Goal: Task Accomplishment & Management: Use online tool/utility

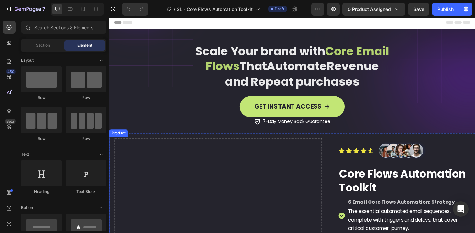
scroll to position [3, 0]
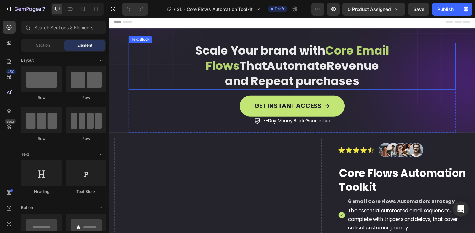
click at [309, 80] on strong "and Repeat purchases" at bounding box center [303, 84] width 143 height 17
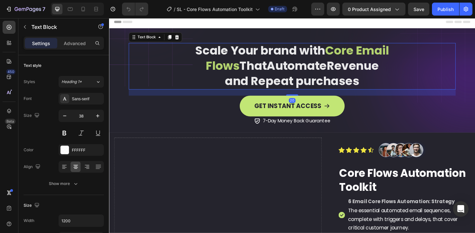
click at [310, 83] on strong "and Repeat purchases" at bounding box center [303, 84] width 143 height 17
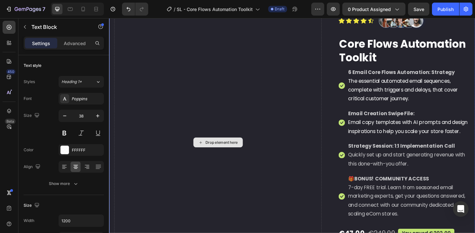
scroll to position [146, 0]
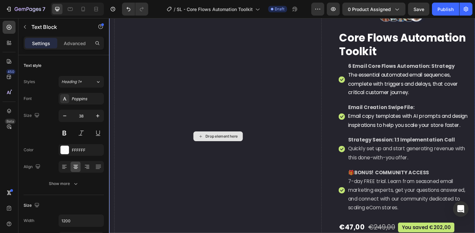
click at [237, 146] on div "Drop element here" at bounding box center [228, 143] width 34 height 5
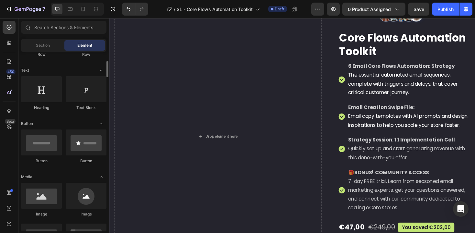
scroll to position [85, 0]
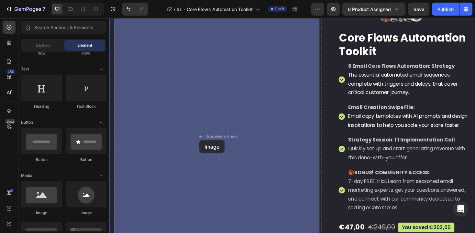
drag, startPoint x: 120, startPoint y: 179, endPoint x: 205, endPoint y: 147, distance: 91.1
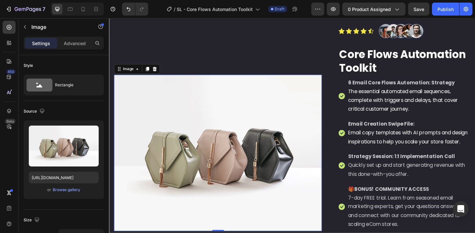
scroll to position [100, 0]
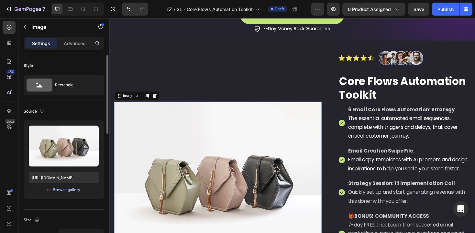
click at [66, 190] on div "Browse gallery" at bounding box center [67, 190] width 28 height 6
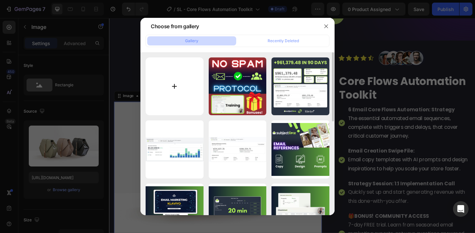
click at [171, 84] on input "file" at bounding box center [175, 86] width 58 height 58
type input "C:\fakepath\Core%20Flows%20Automation%20Toolkit (1).png"
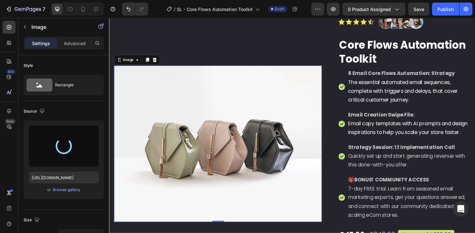
scroll to position [139, 0]
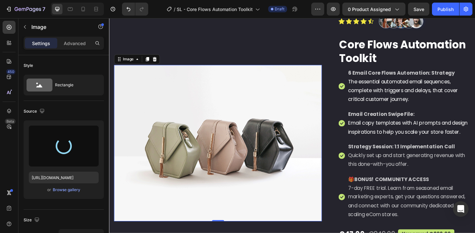
type input "https://cdn.shopify.com/s/files/1/0935/6715/6611/files/gempages_572965182523835…"
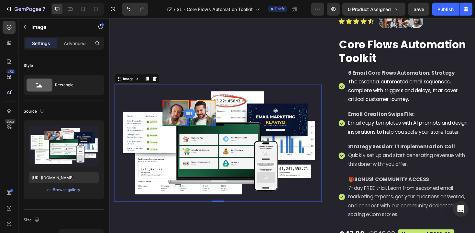
scroll to position [159, 0]
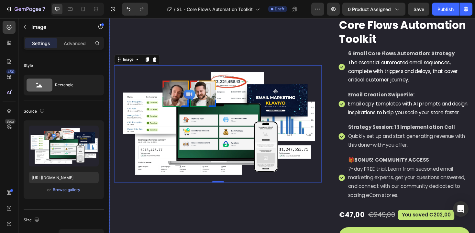
click at [302, 42] on div "Image 0" at bounding box center [224, 130] width 221 height 284
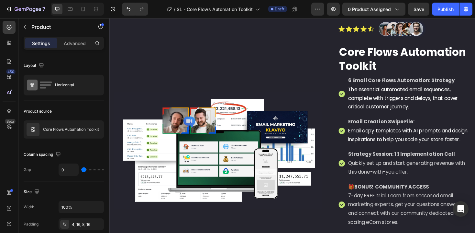
scroll to position [169, 0]
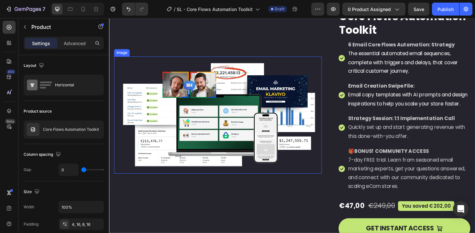
click at [325, 141] on img at bounding box center [224, 121] width 221 height 124
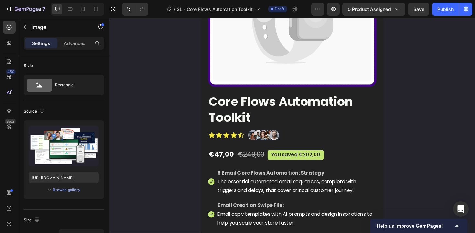
scroll to position [2255, 0]
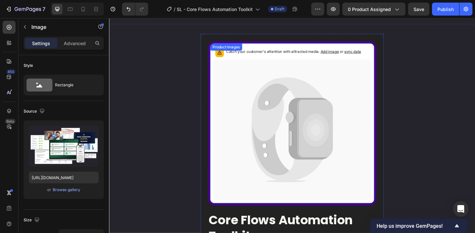
click at [308, 122] on icon at bounding box center [324, 136] width 33 height 62
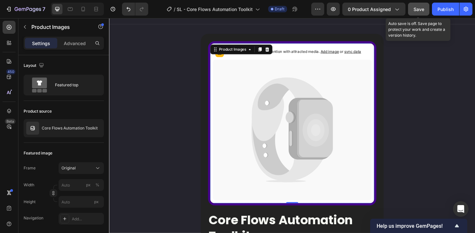
click at [418, 7] on span "Save" at bounding box center [419, 9] width 11 height 6
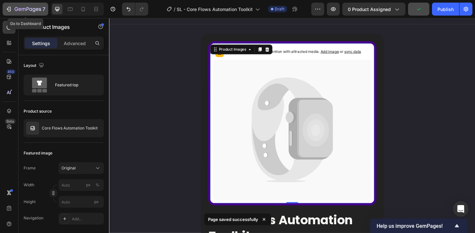
click at [20, 9] on icon "button" at bounding box center [19, 9] width 3 height 3
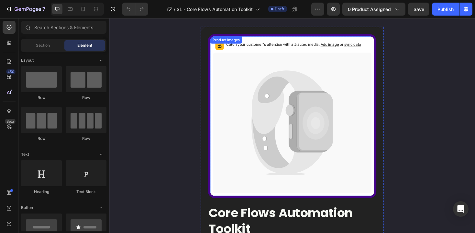
scroll to position [2193, 0]
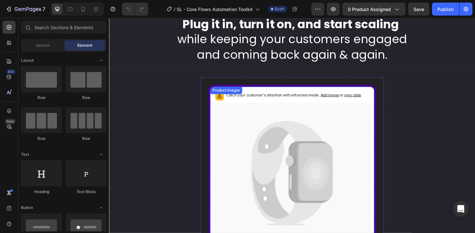
click at [291, 130] on icon at bounding box center [298, 160] width 76 height 67
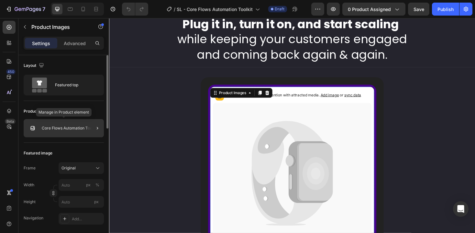
click at [66, 125] on div "Core Flows Automation Toolkit" at bounding box center [64, 128] width 80 height 18
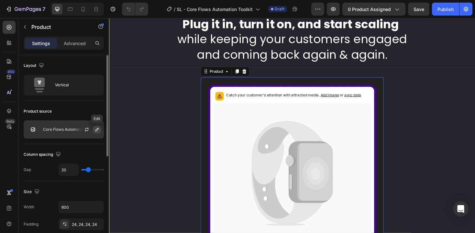
click at [98, 129] on icon "button" at bounding box center [97, 129] width 5 height 5
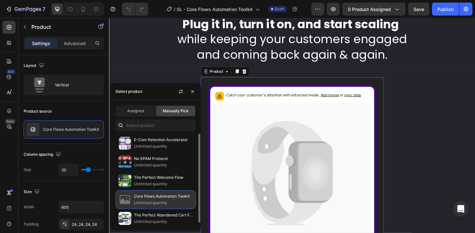
click at [138, 196] on p "Core Flows Automation Toolkit" at bounding box center [163, 196] width 59 height 6
click at [128, 198] on img at bounding box center [125, 199] width 13 height 13
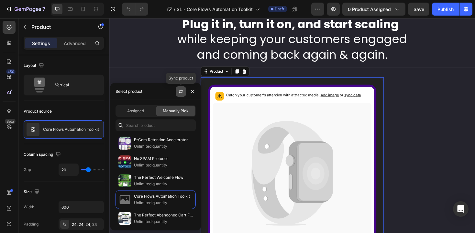
click at [180, 91] on icon "button" at bounding box center [180, 91] width 5 height 5
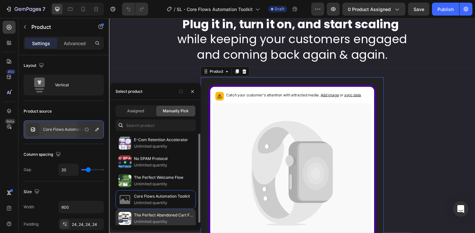
click at [143, 217] on p "The Perfect Abandoned Cart Flow" at bounding box center [163, 214] width 59 height 6
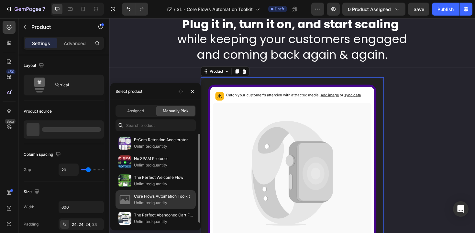
click at [148, 196] on p "Core Flows Automation Toolkit" at bounding box center [163, 196] width 59 height 6
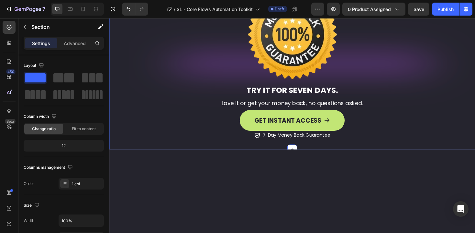
scroll to position [956, 0]
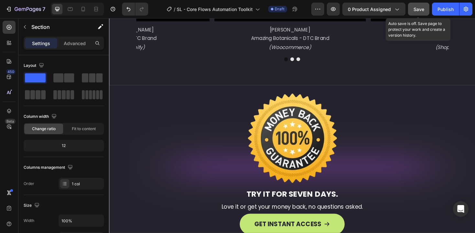
click at [419, 8] on span "Save" at bounding box center [419, 9] width 11 height 6
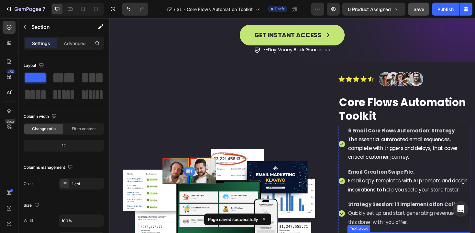
scroll to position [0, 0]
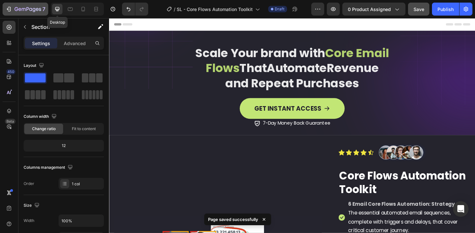
click at [33, 8] on icon "button" at bounding box center [28, 10] width 27 height 6
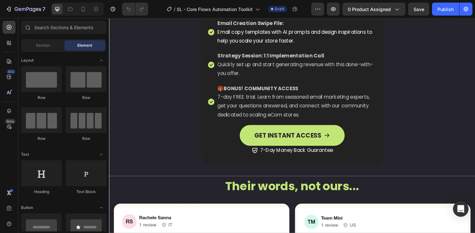
scroll to position [2518, 0]
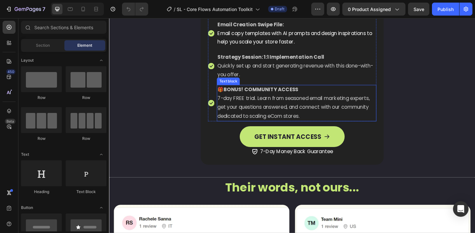
click at [296, 126] on p "7-day FREE trial. Learn from seasoned email marketing experts, get your questio…" at bounding box center [308, 112] width 168 height 28
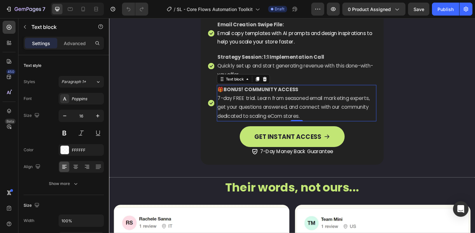
click at [321, 126] on p "7-day FREE trial. Learn from seasoned email marketing experts, get your questio…" at bounding box center [308, 112] width 168 height 28
click at [314, 126] on p "7-day FREE trial. Learn from seasoned email marketing experts, get your questio…" at bounding box center [308, 112] width 168 height 28
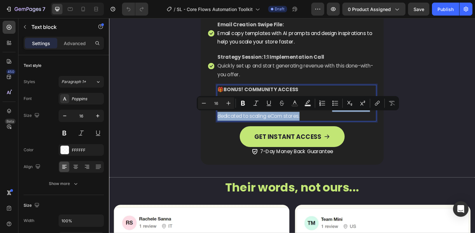
drag, startPoint x: 314, startPoint y: 131, endPoint x: 347, endPoint y: 123, distance: 33.7
click at [347, 123] on p "7-day FREE trial. Learn from seasoned email marketing experts, get your questio…" at bounding box center [308, 112] width 168 height 28
click at [341, 126] on p "7-day FREE trial. Learn from seasoned email marketing experts, get your questio…" at bounding box center [308, 112] width 168 height 28
drag, startPoint x: 341, startPoint y: 130, endPoint x: 332, endPoint y: 125, distance: 10.0
click at [332, 125] on p "7-day FREE trial. Learn from seasoned email marketing experts, get your questio…" at bounding box center [308, 112] width 168 height 28
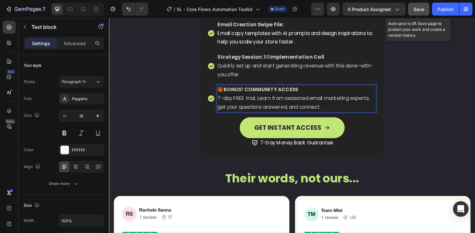
click at [421, 11] on span "Save" at bounding box center [419, 9] width 11 height 6
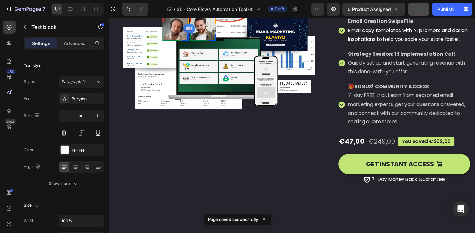
scroll to position [222, 0]
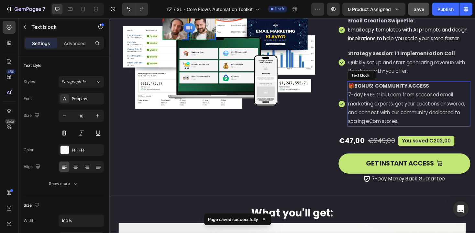
click at [411, 132] on p "7-day FREE trial. Learn from seasoned email marketing experts, get your questio…" at bounding box center [427, 113] width 129 height 37
click at [422, 132] on p "7-day FREE trial. Learn from seasoned email marketing experts, get your questio…" at bounding box center [427, 113] width 129 height 37
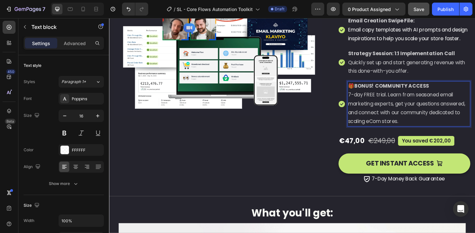
click at [418, 132] on p "7-day FREE trial. Learn from seasoned email marketing experts, get your questio…" at bounding box center [427, 113] width 129 height 37
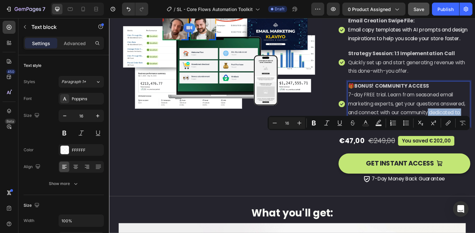
drag, startPoint x: 419, startPoint y: 153, endPoint x: 446, endPoint y: 143, distance: 28.9
click at [446, 132] on p "7-day FREE trial. Learn from seasoned email marketing experts, get your questio…" at bounding box center [427, 113] width 129 height 37
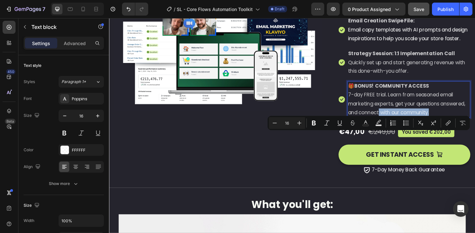
drag, startPoint x: 451, startPoint y: 143, endPoint x: 393, endPoint y: 146, distance: 58.0
click at [393, 123] on p "7-day FREE trial. Learn from seasoned email marketing experts, get your questio…" at bounding box center [427, 109] width 129 height 28
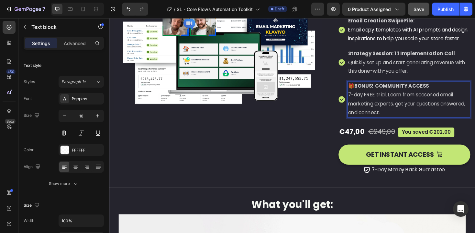
click at [421, 5] on button "Save" at bounding box center [418, 9] width 21 height 13
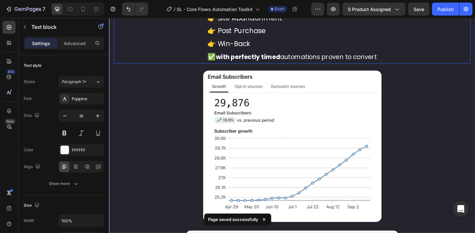
scroll to position [1419, 0]
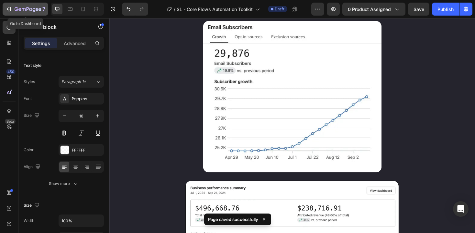
click at [33, 7] on icon "button" at bounding box center [28, 10] width 27 height 6
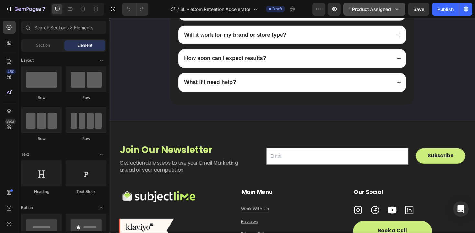
scroll to position [2901, 0]
